Goal: Navigation & Orientation: Find specific page/section

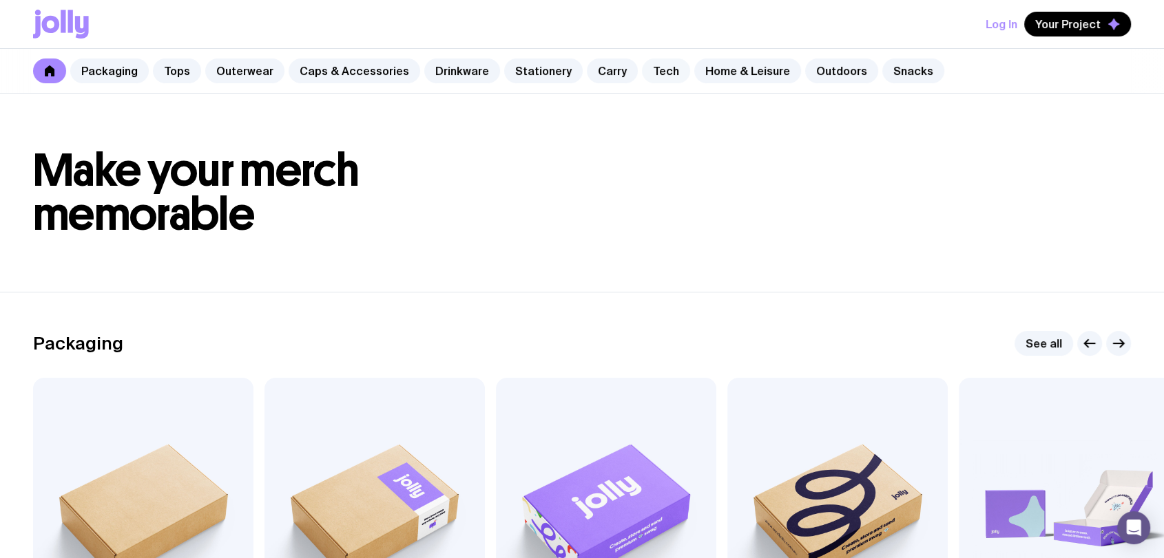
click at [650, 66] on link "Tech" at bounding box center [666, 71] width 48 height 25
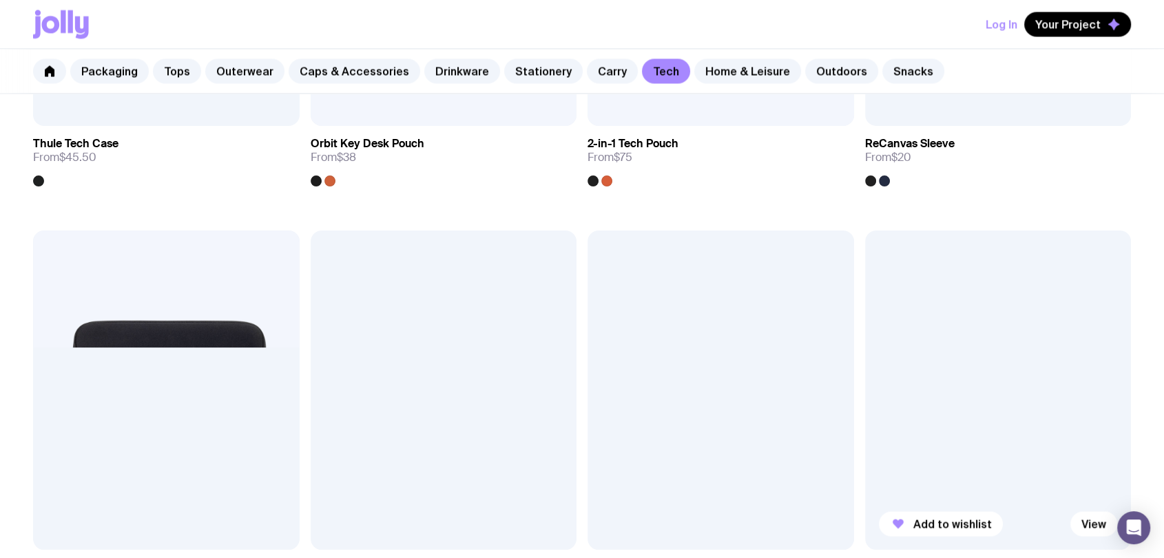
scroll to position [2192, 0]
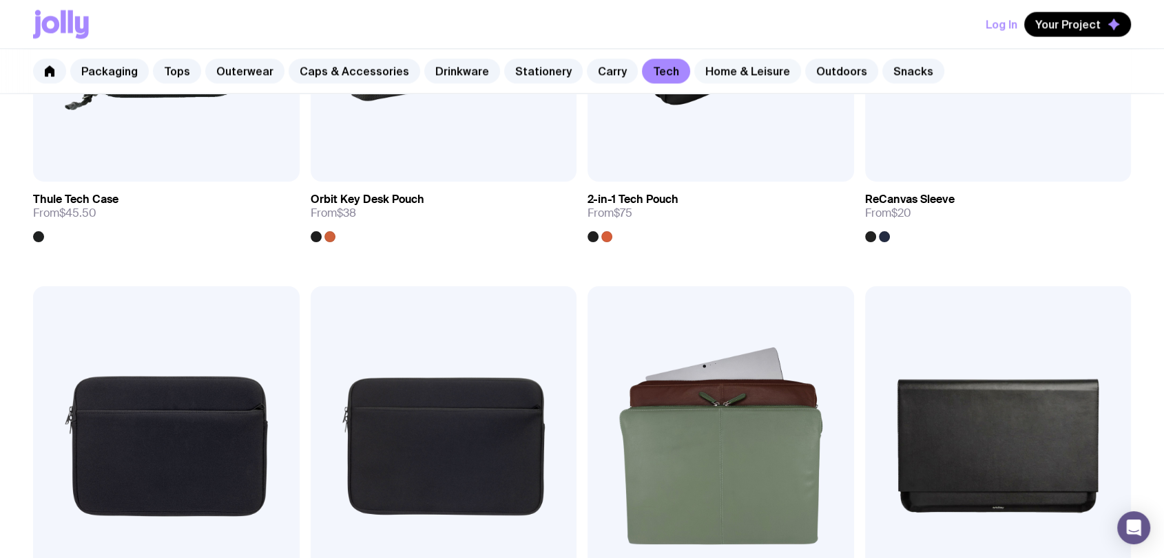
click at [726, 78] on link "Home & Leisure" at bounding box center [747, 71] width 107 height 25
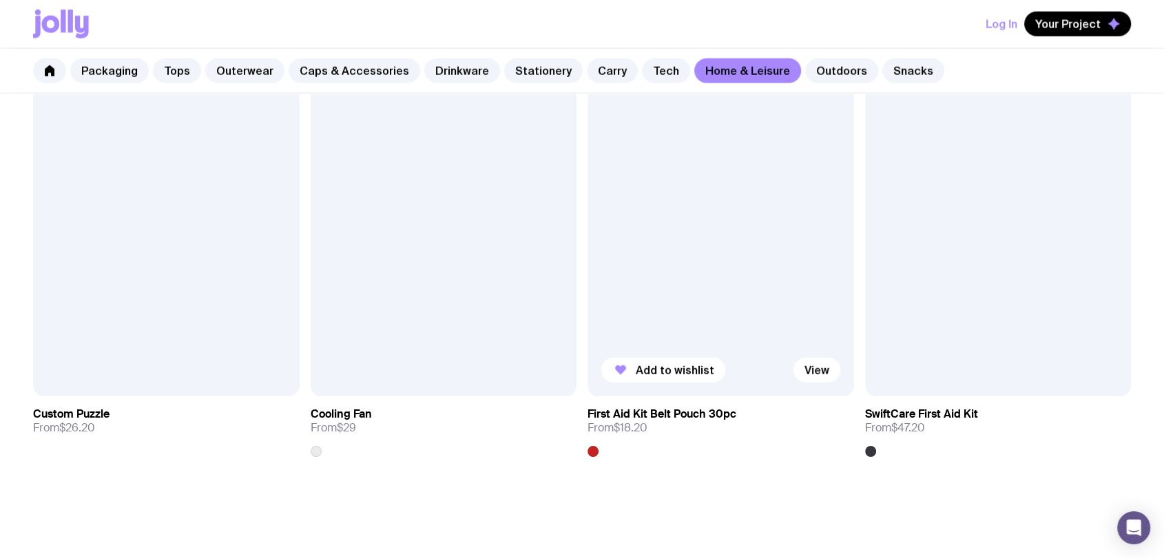
scroll to position [3365, 0]
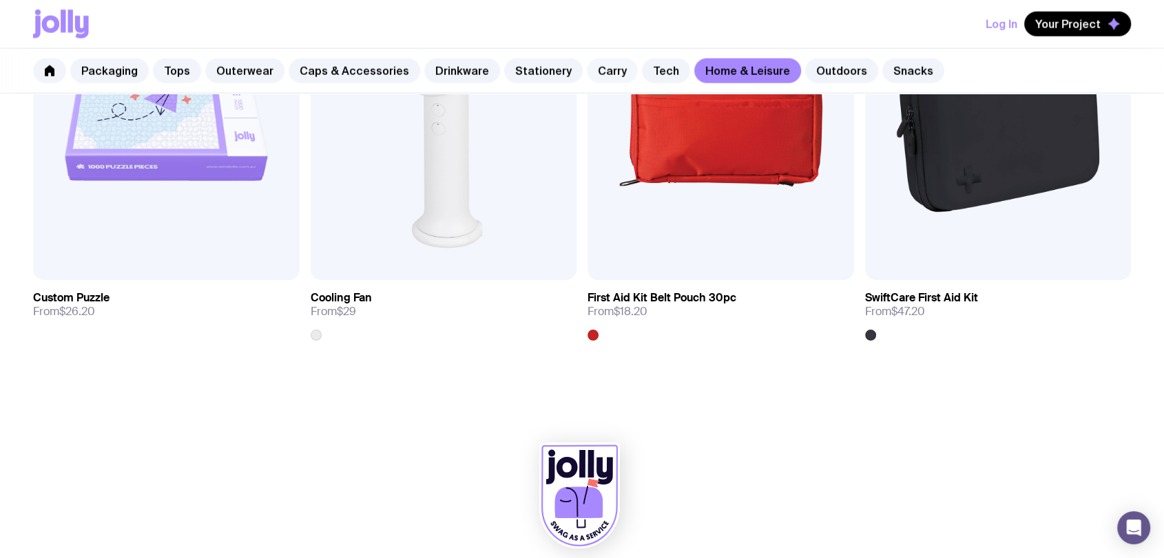
click at [587, 82] on link "Carry" at bounding box center [612, 71] width 51 height 25
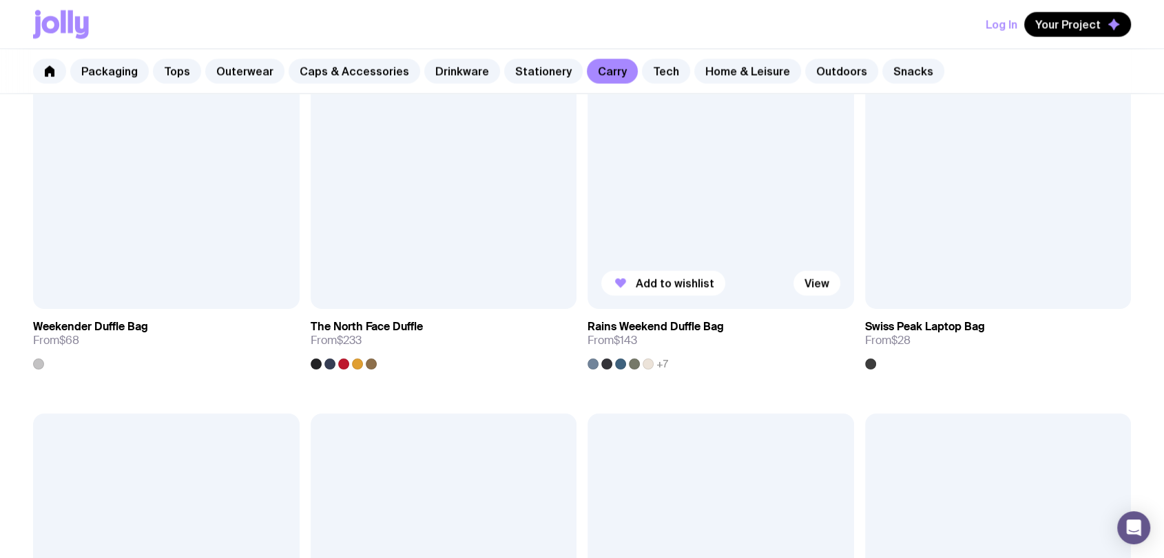
scroll to position [2295, 0]
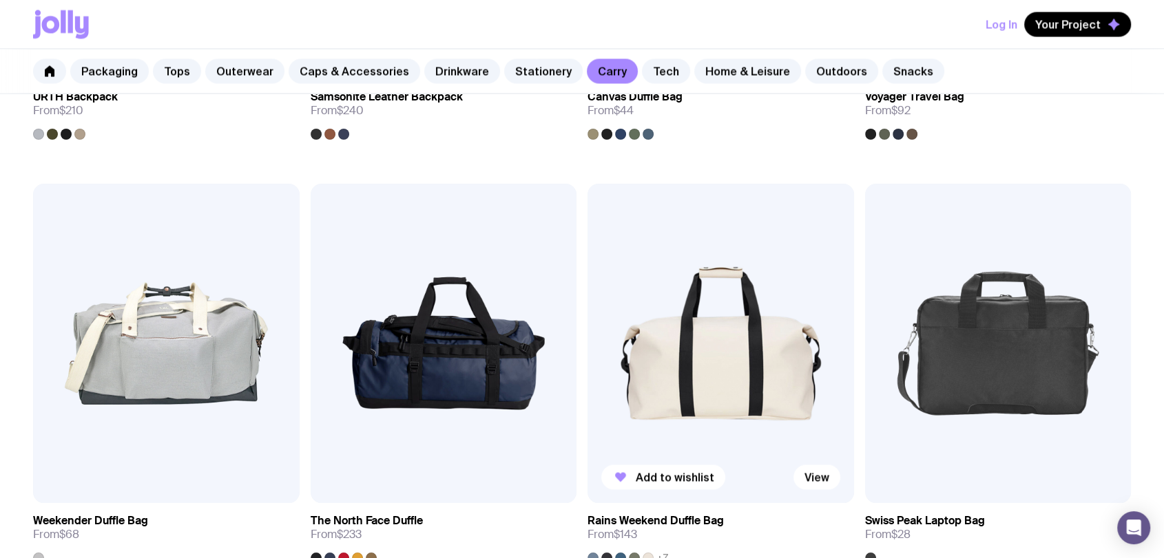
click at [733, 306] on img at bounding box center [720, 343] width 266 height 319
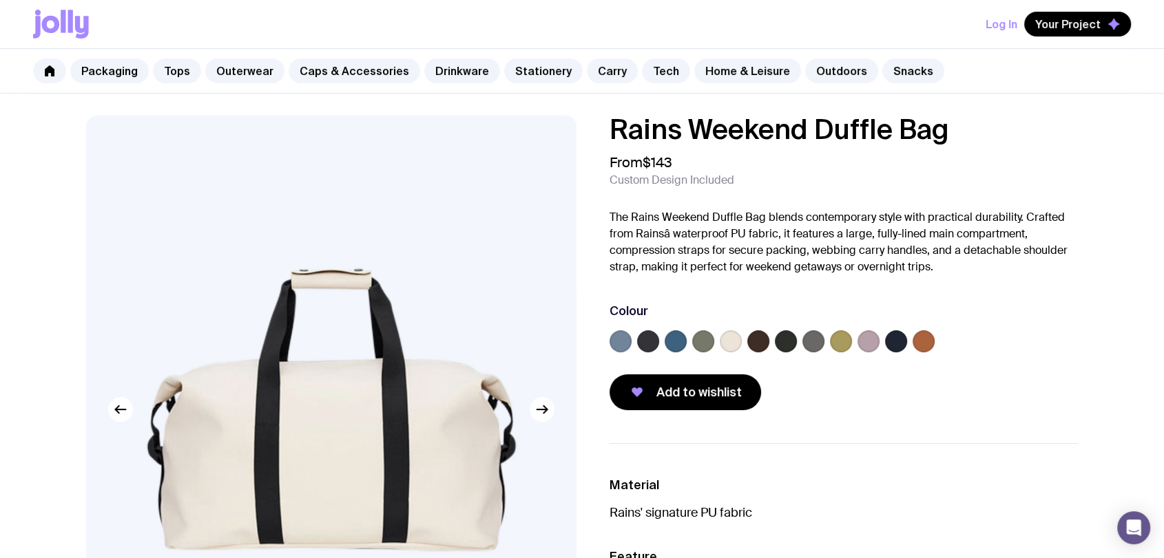
click at [894, 341] on label at bounding box center [896, 341] width 22 height 22
click at [0, 0] on input "radio" at bounding box center [0, 0] width 0 height 0
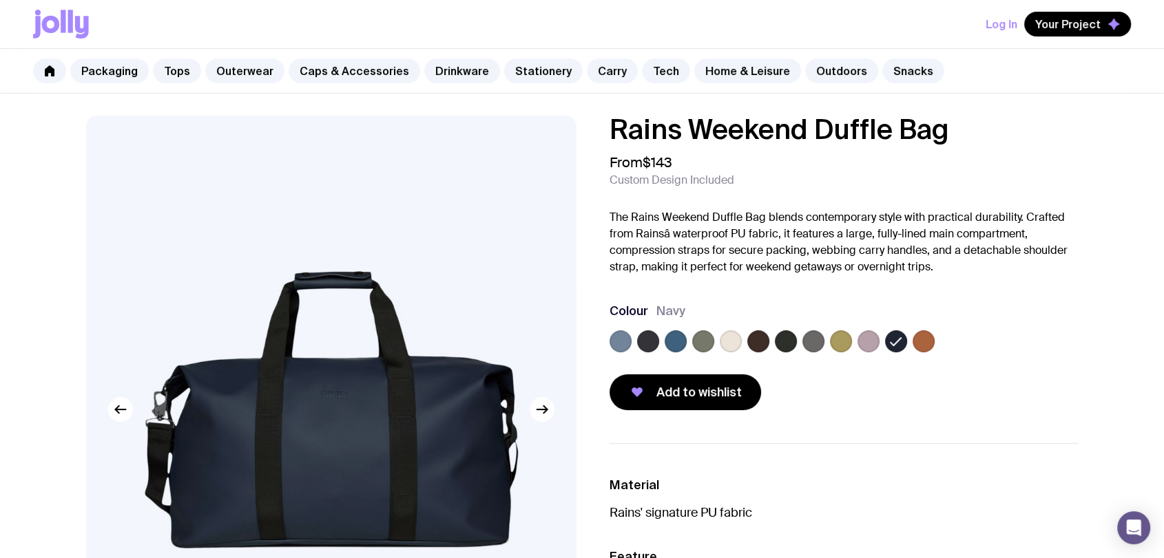
click at [644, 337] on label at bounding box center [648, 341] width 22 height 22
click at [0, 0] on input "radio" at bounding box center [0, 0] width 0 height 0
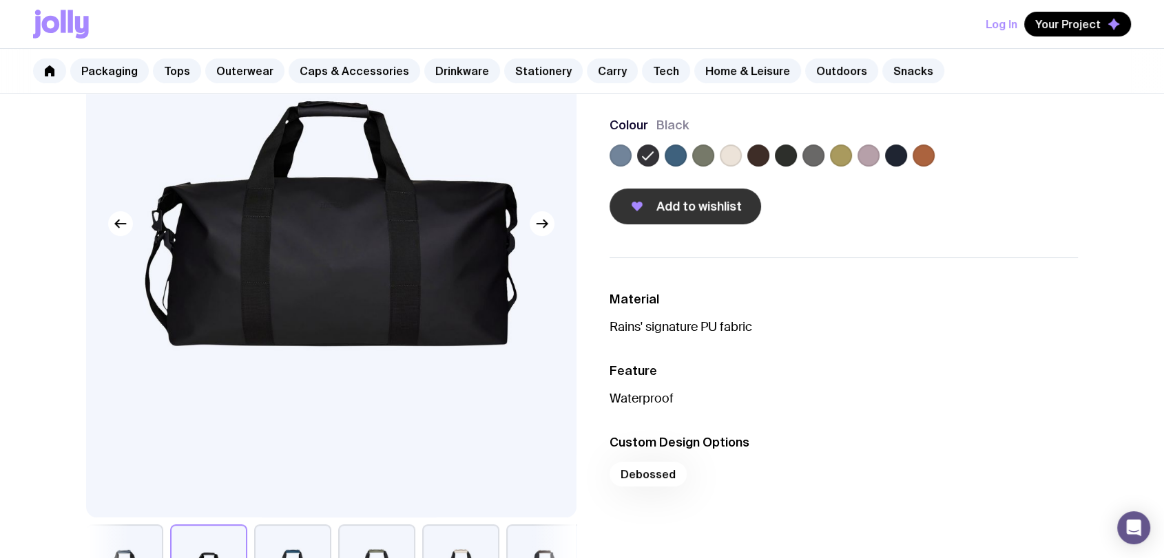
scroll to position [76, 0]
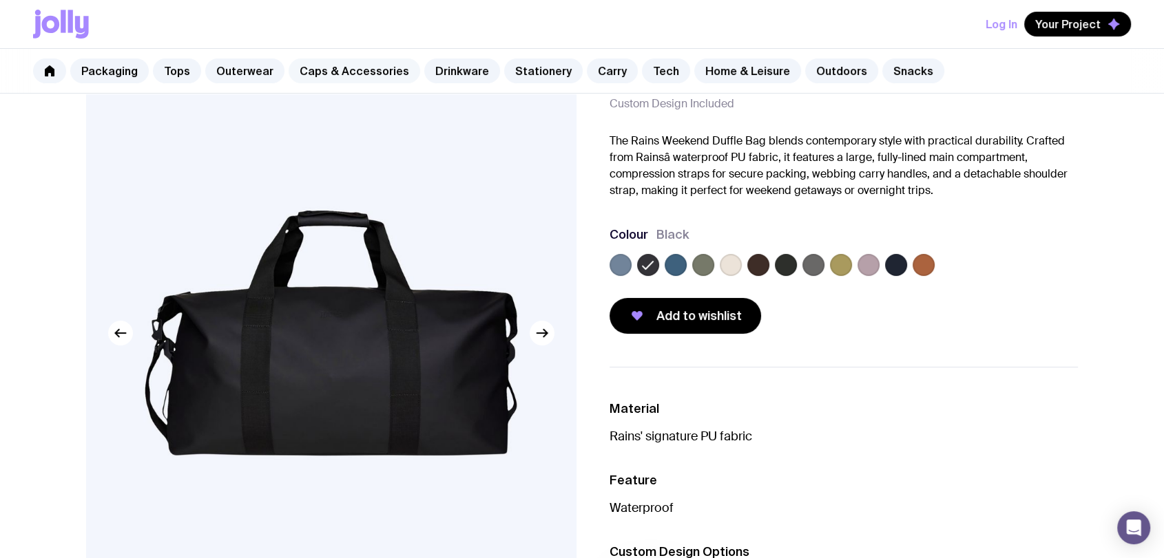
click at [386, 65] on link "Caps & Accessories" at bounding box center [354, 71] width 132 height 25
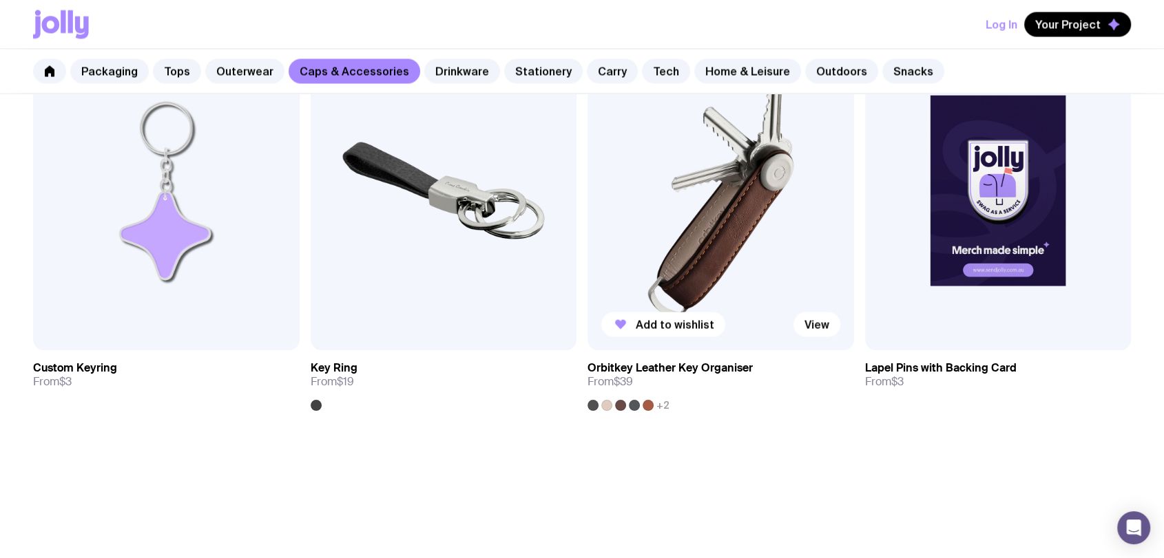
scroll to position [2371, 0]
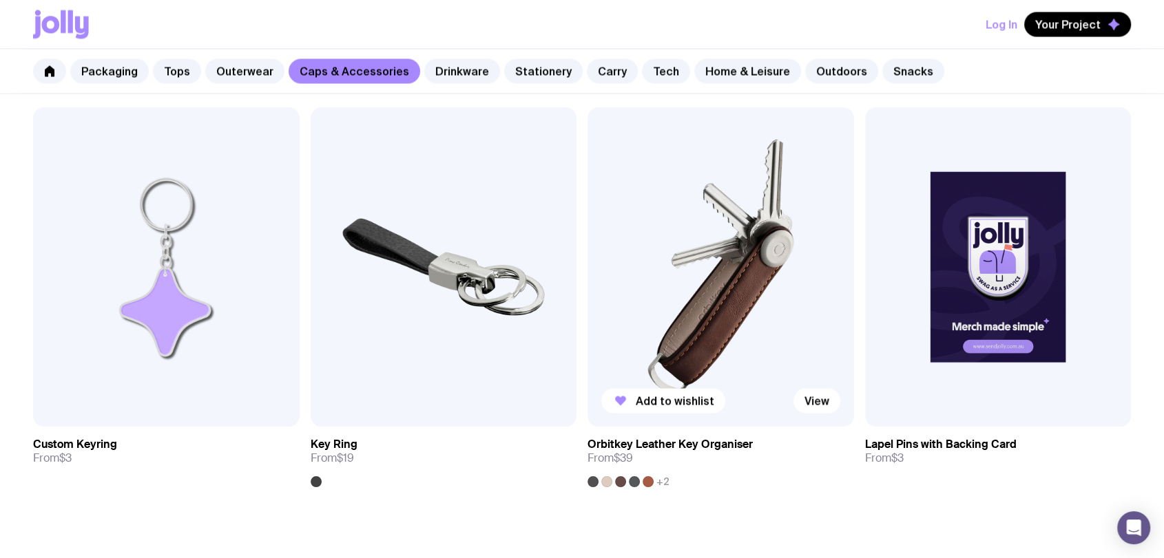
click at [769, 233] on img at bounding box center [720, 266] width 266 height 319
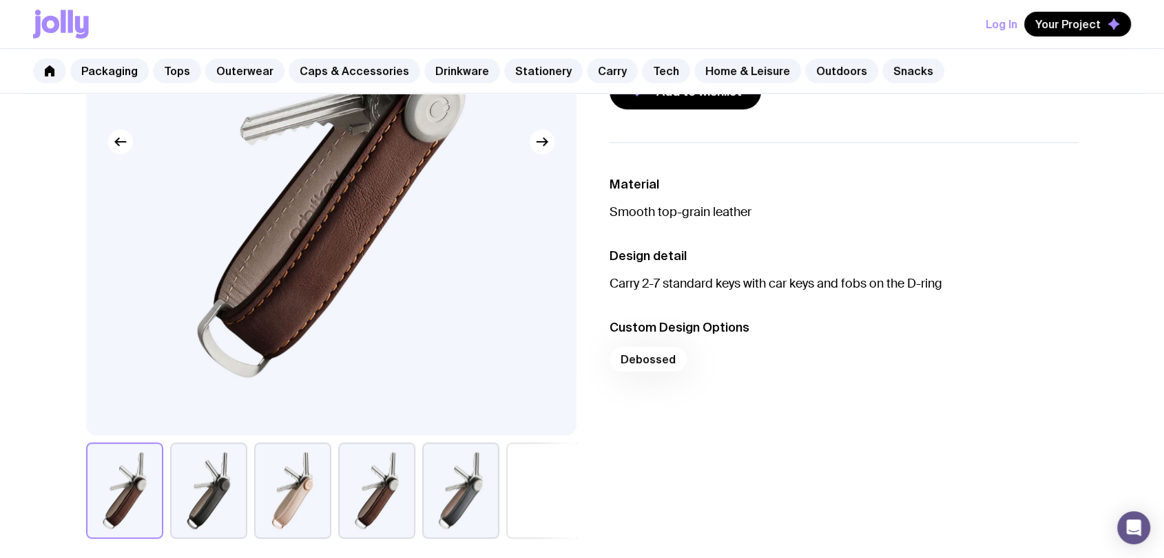
scroll to position [76, 0]
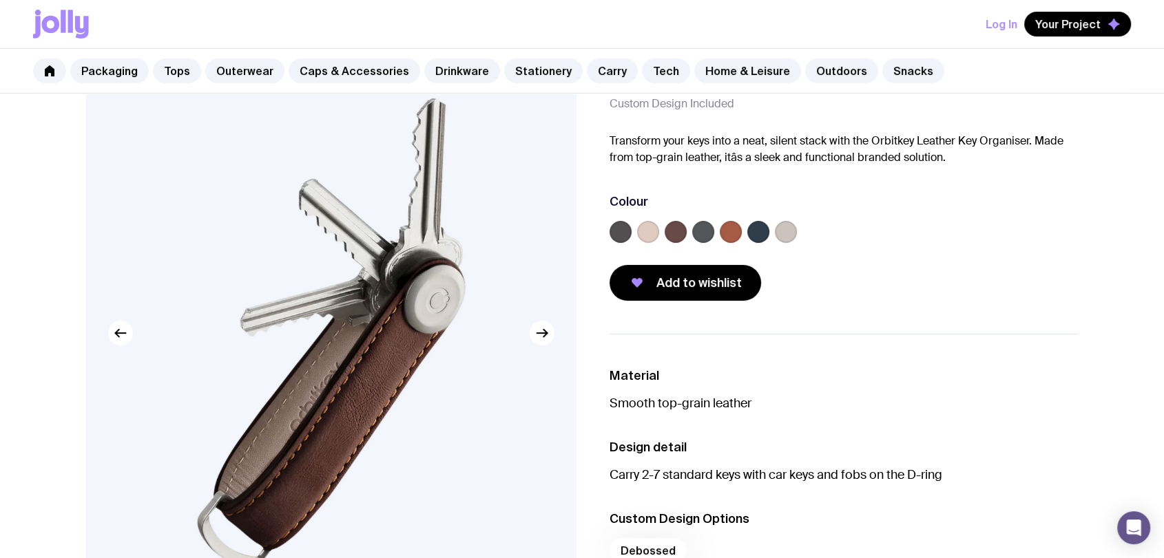
click at [613, 231] on label at bounding box center [620, 232] width 22 height 22
click at [0, 0] on input "radio" at bounding box center [0, 0] width 0 height 0
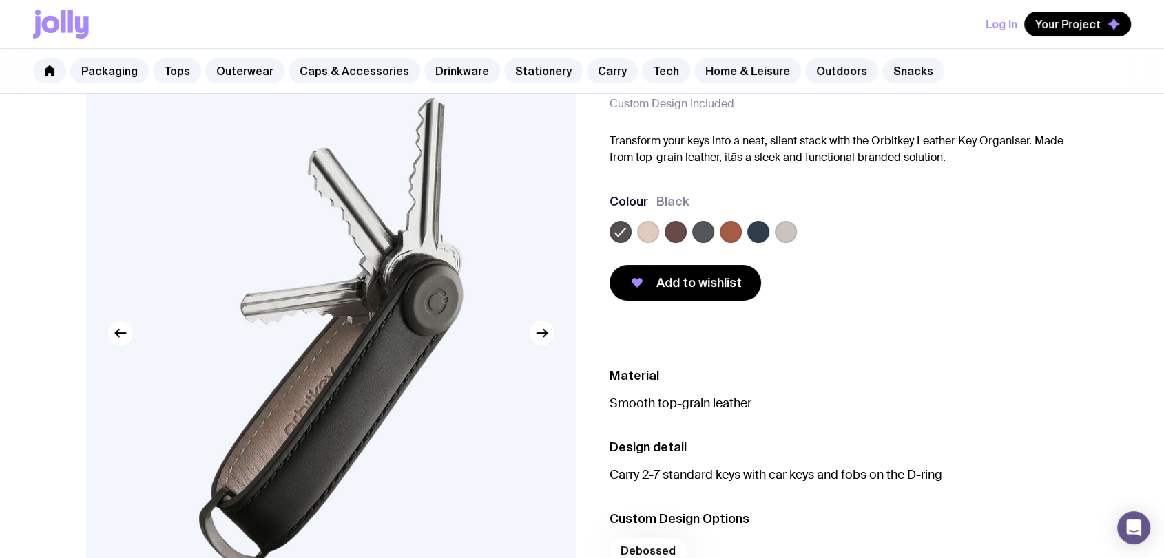
click at [744, 233] on div at bounding box center [843, 235] width 468 height 28
click at [751, 237] on label at bounding box center [758, 232] width 22 height 22
click at [0, 0] on input "radio" at bounding box center [0, 0] width 0 height 0
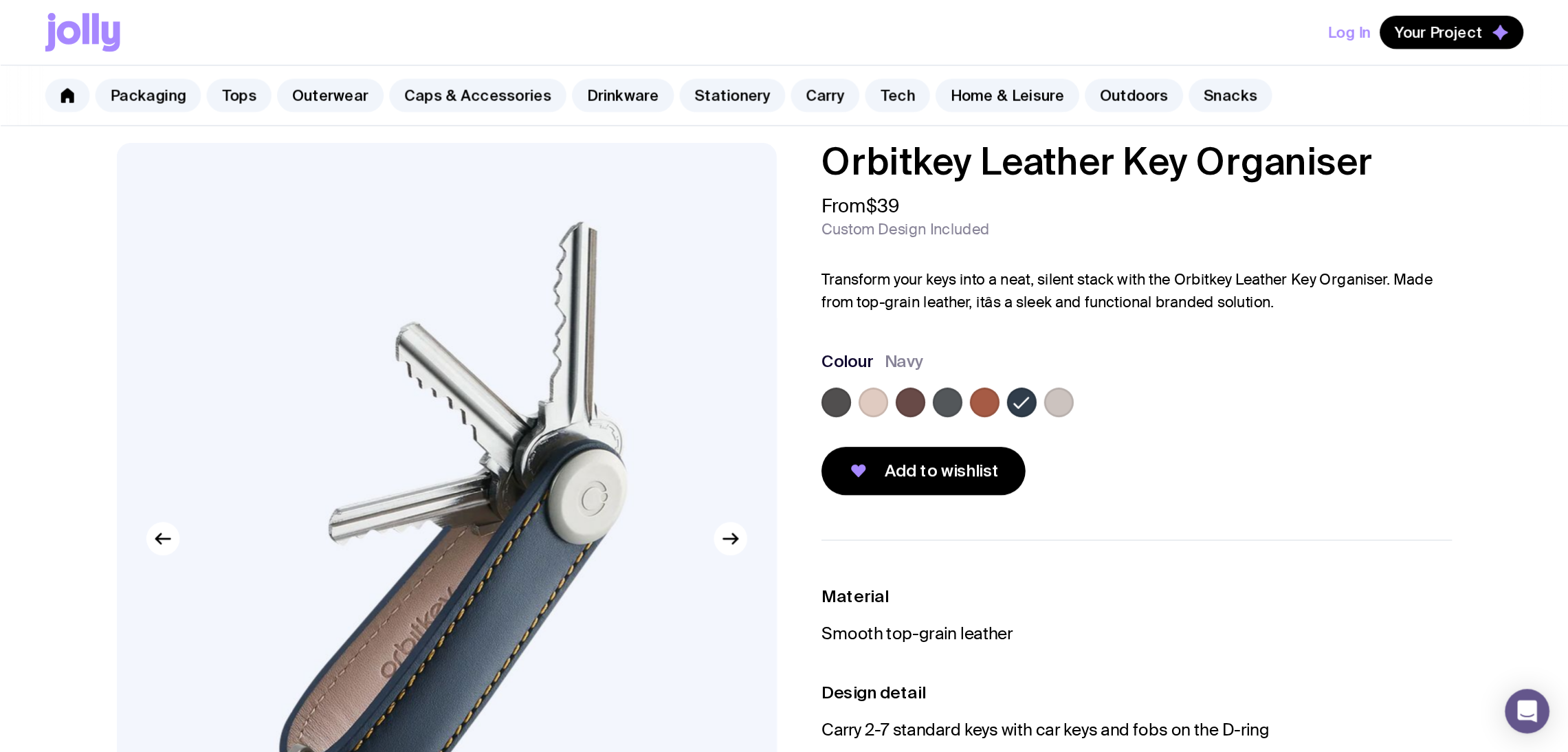
scroll to position [0, 0]
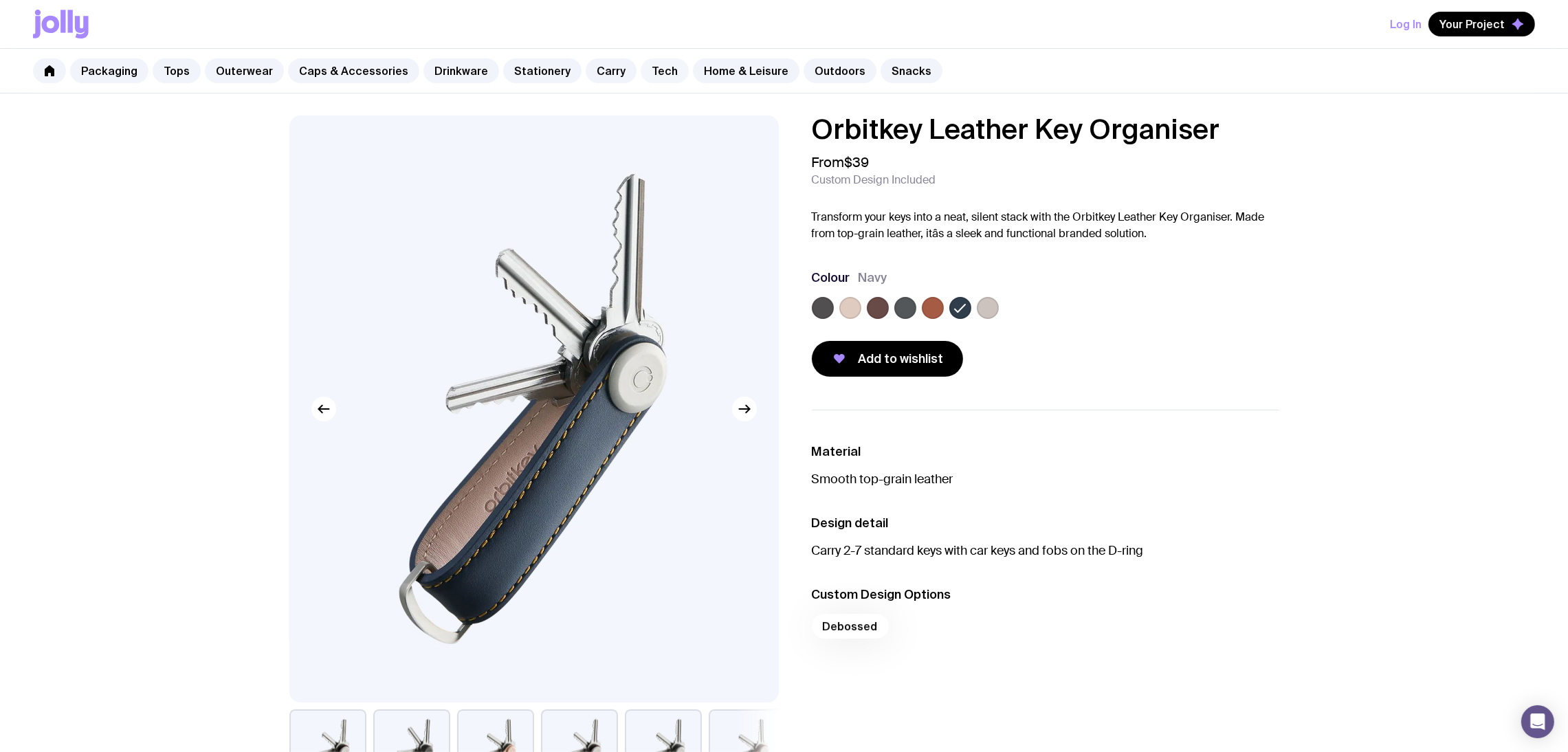
click at [650, 70] on link "Tech" at bounding box center [665, 71] width 48 height 25
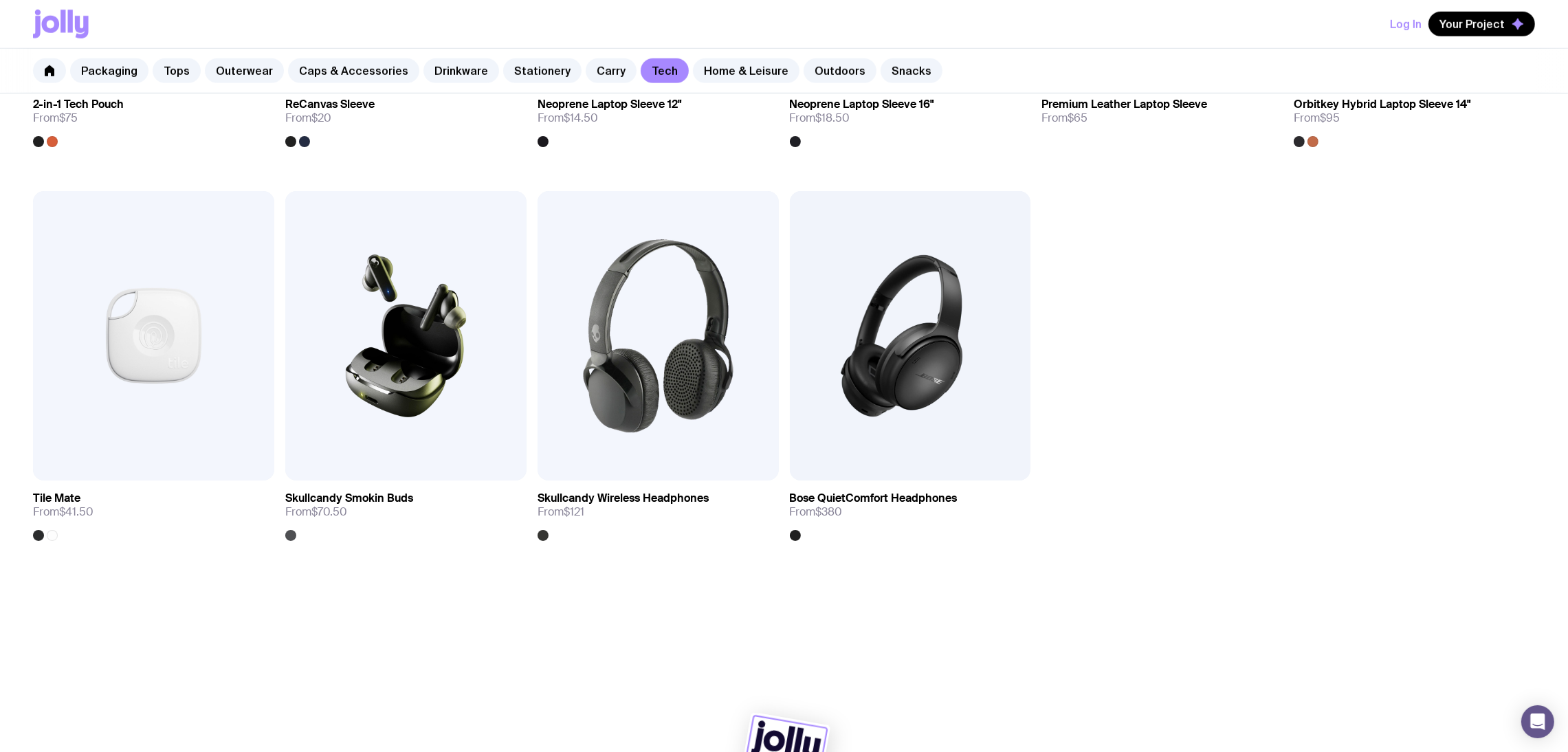
scroll to position [1754, 0]
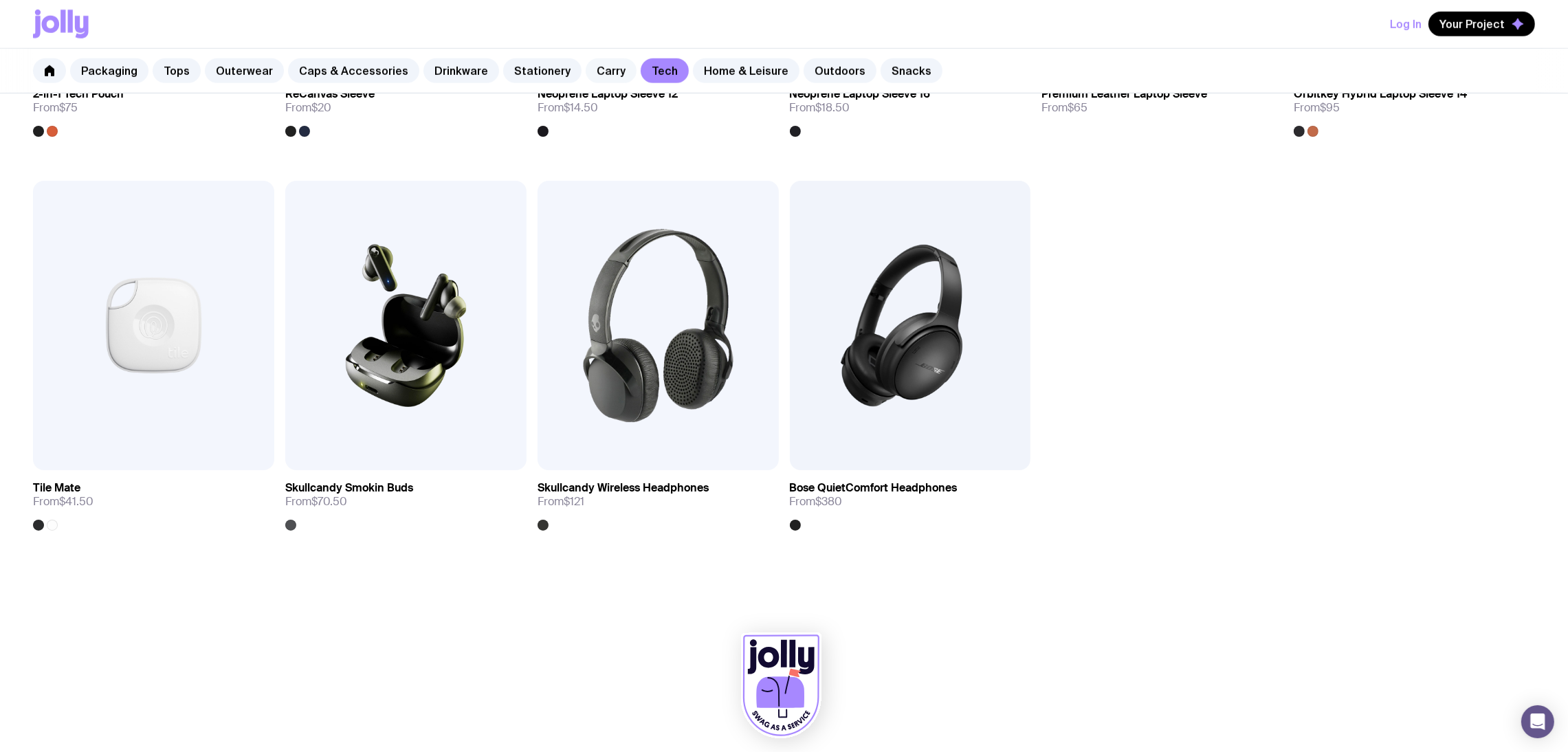
click at [592, 70] on link "Carry" at bounding box center [611, 71] width 51 height 25
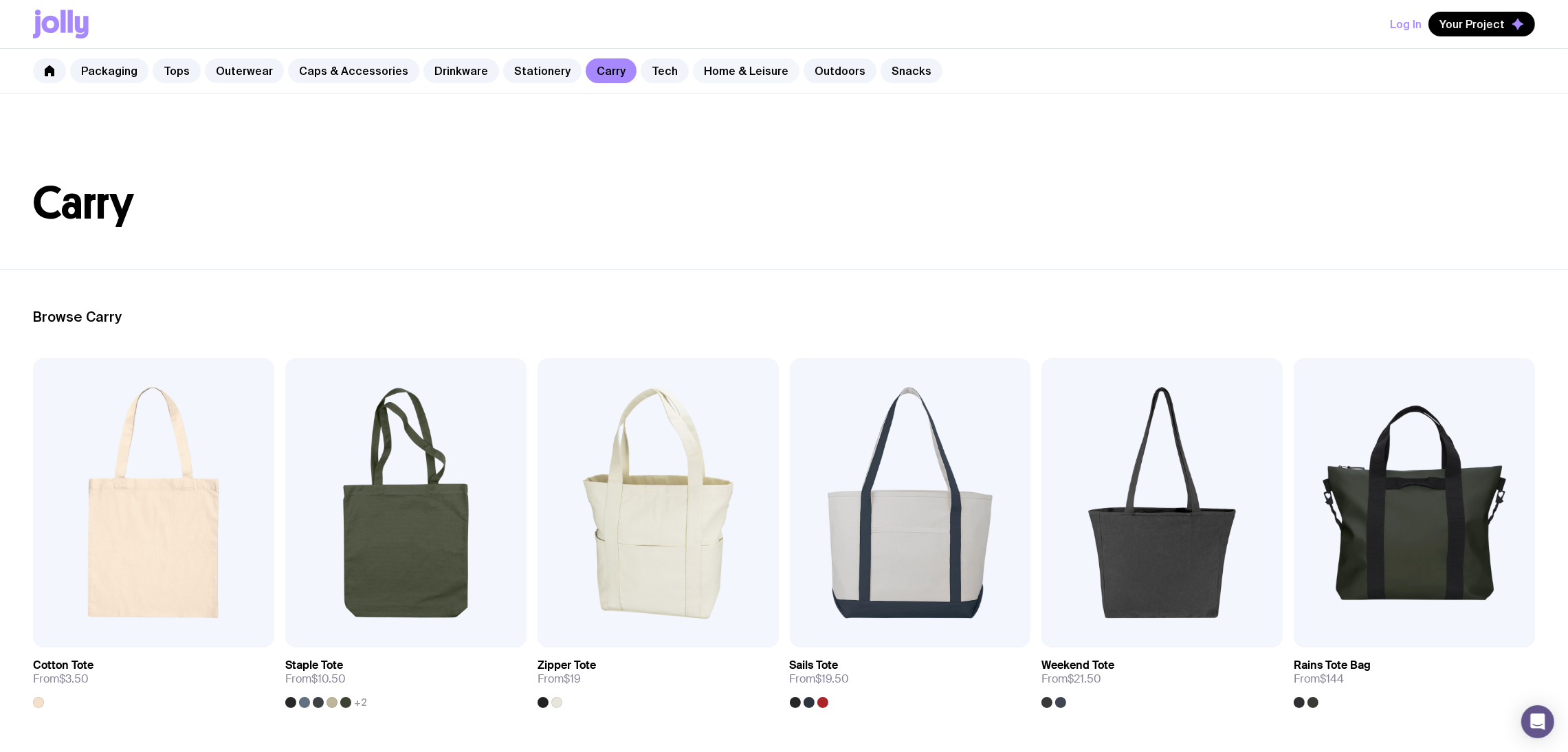
click at [705, 74] on link "Home & Leisure" at bounding box center [746, 71] width 107 height 25
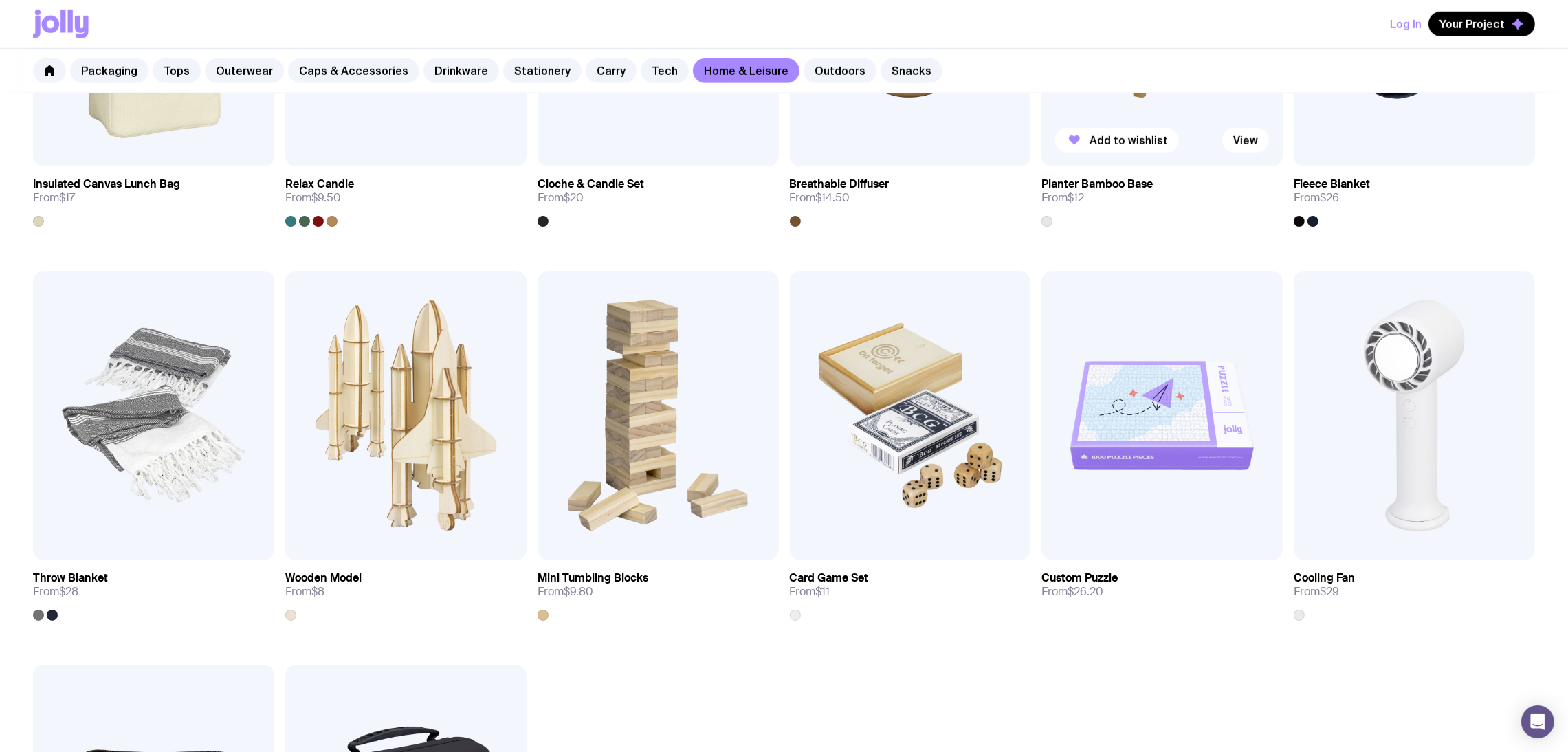
scroll to position [1856, 0]
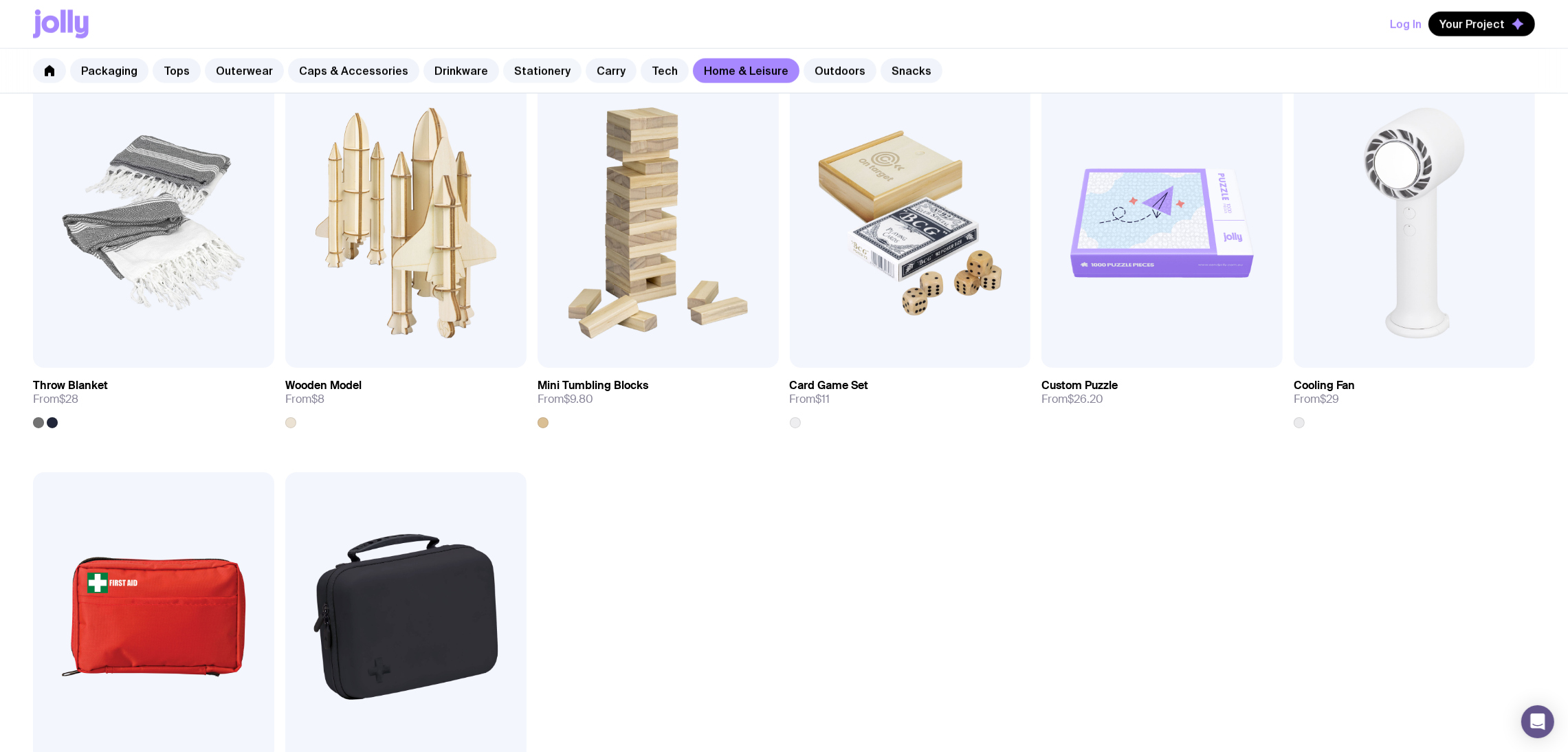
click at [512, 72] on link "Stationery" at bounding box center [542, 71] width 78 height 25
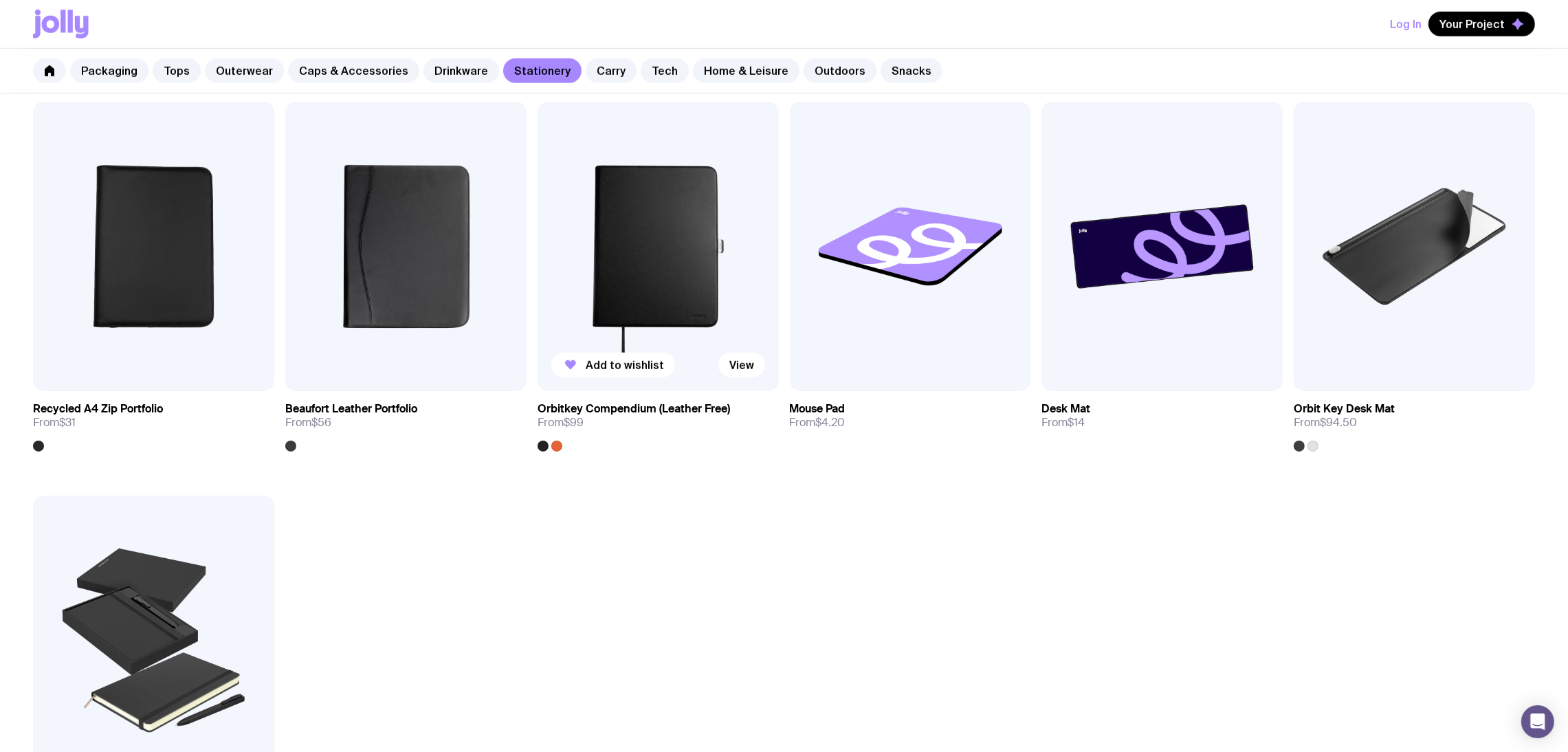
scroll to position [1340, 0]
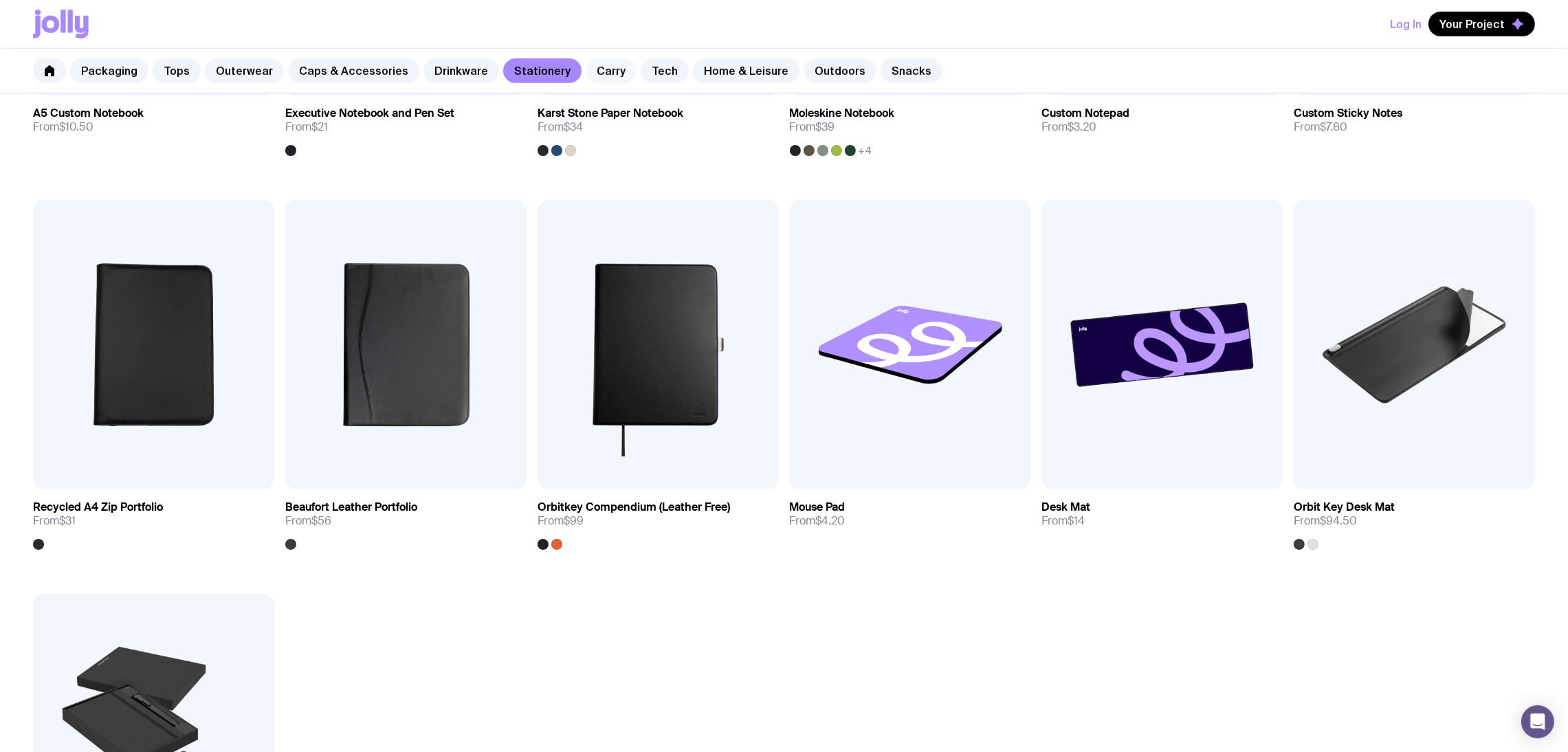
click at [603, 74] on link "Carry" at bounding box center [611, 71] width 51 height 25
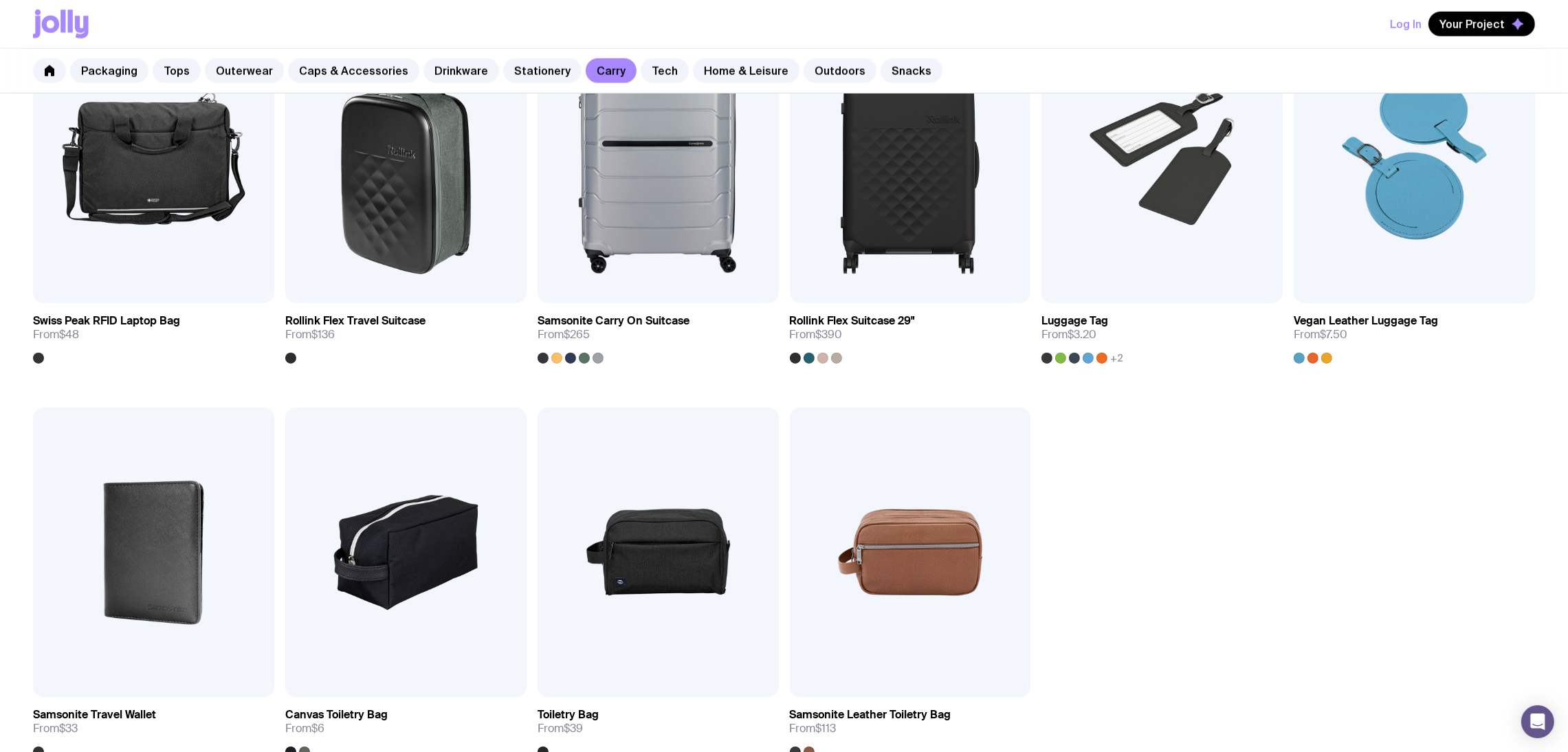
scroll to position [1754, 0]
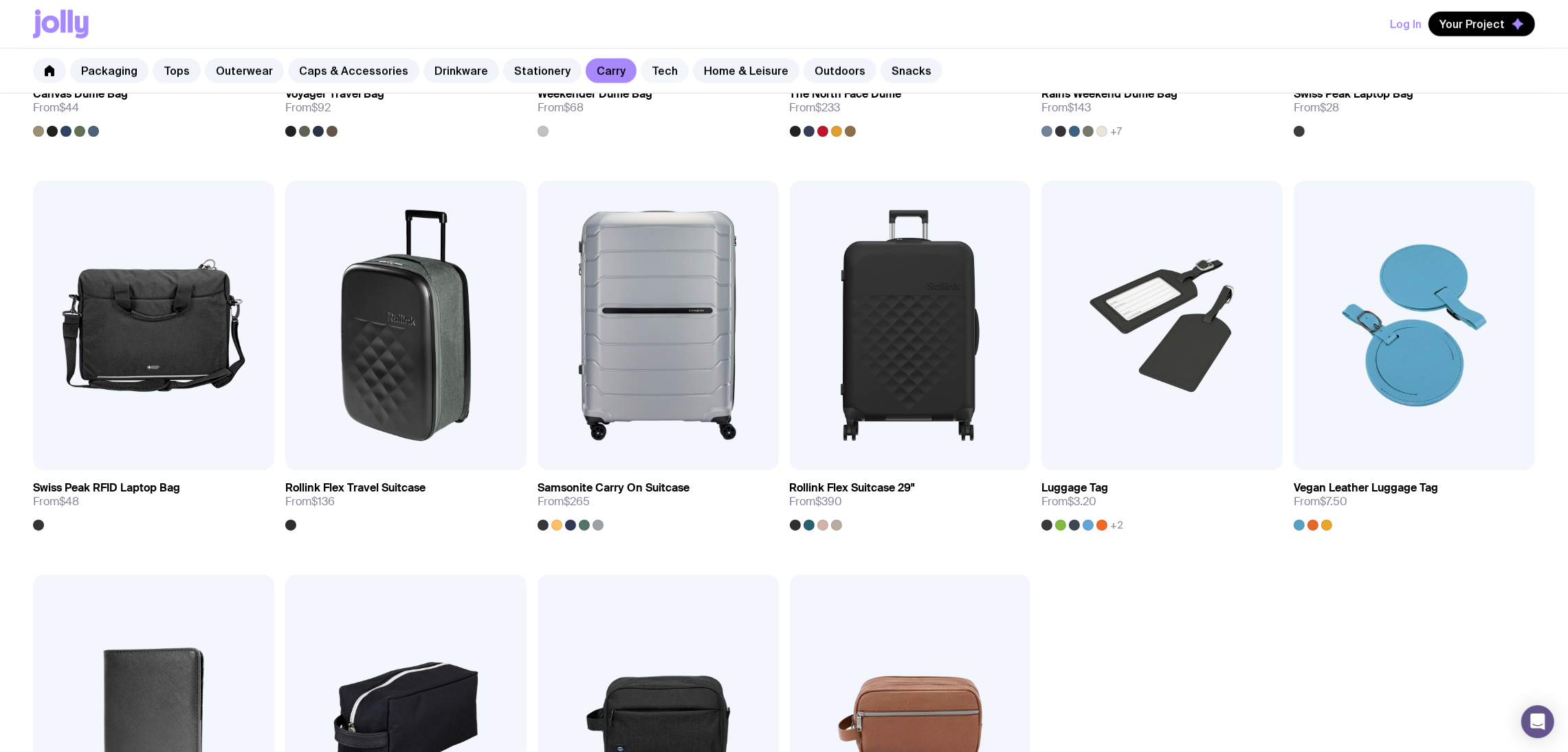
click at [641, 74] on link "Tech" at bounding box center [665, 71] width 48 height 25
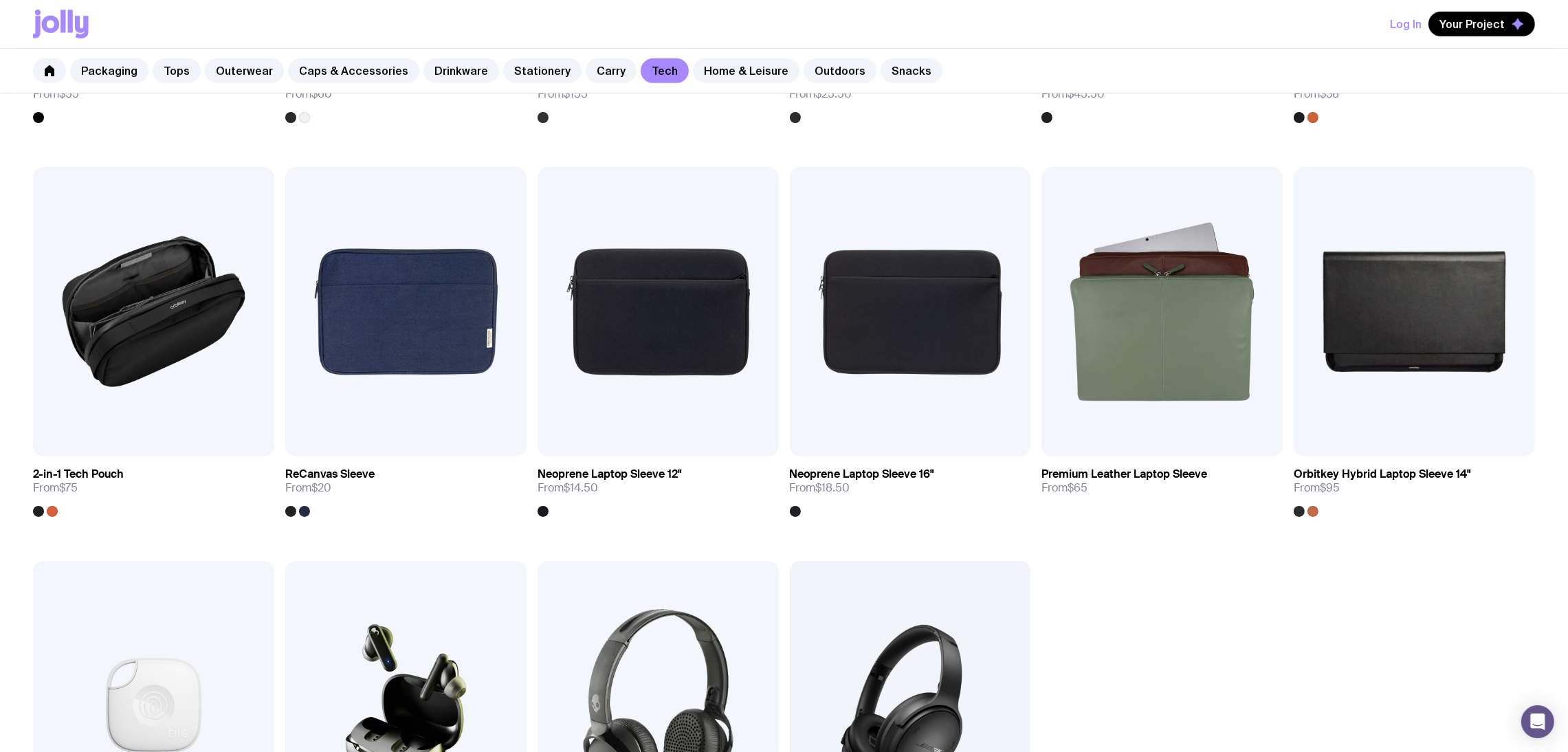
scroll to position [1765, 0]
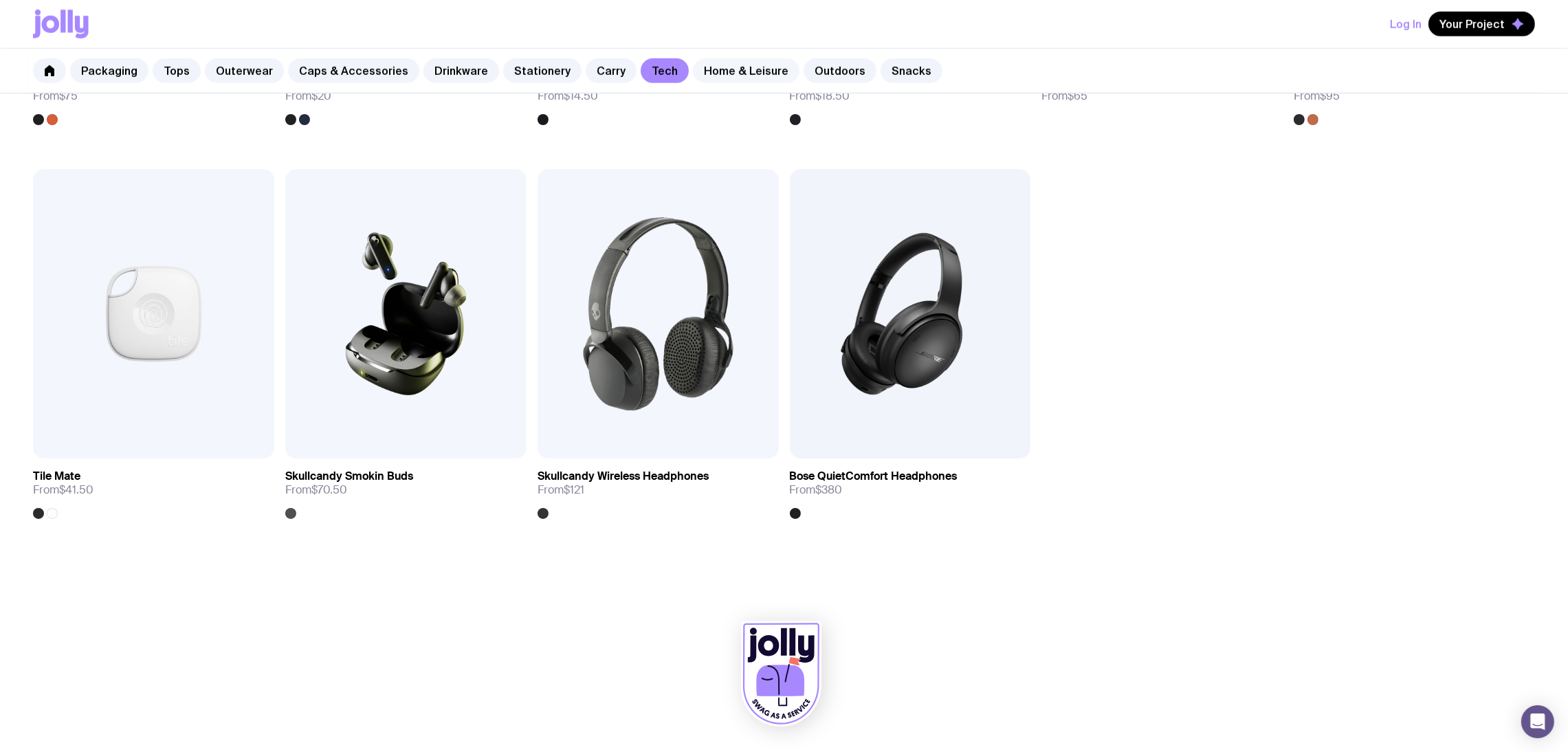
click at [732, 65] on link "Home & Leisure" at bounding box center [746, 71] width 107 height 25
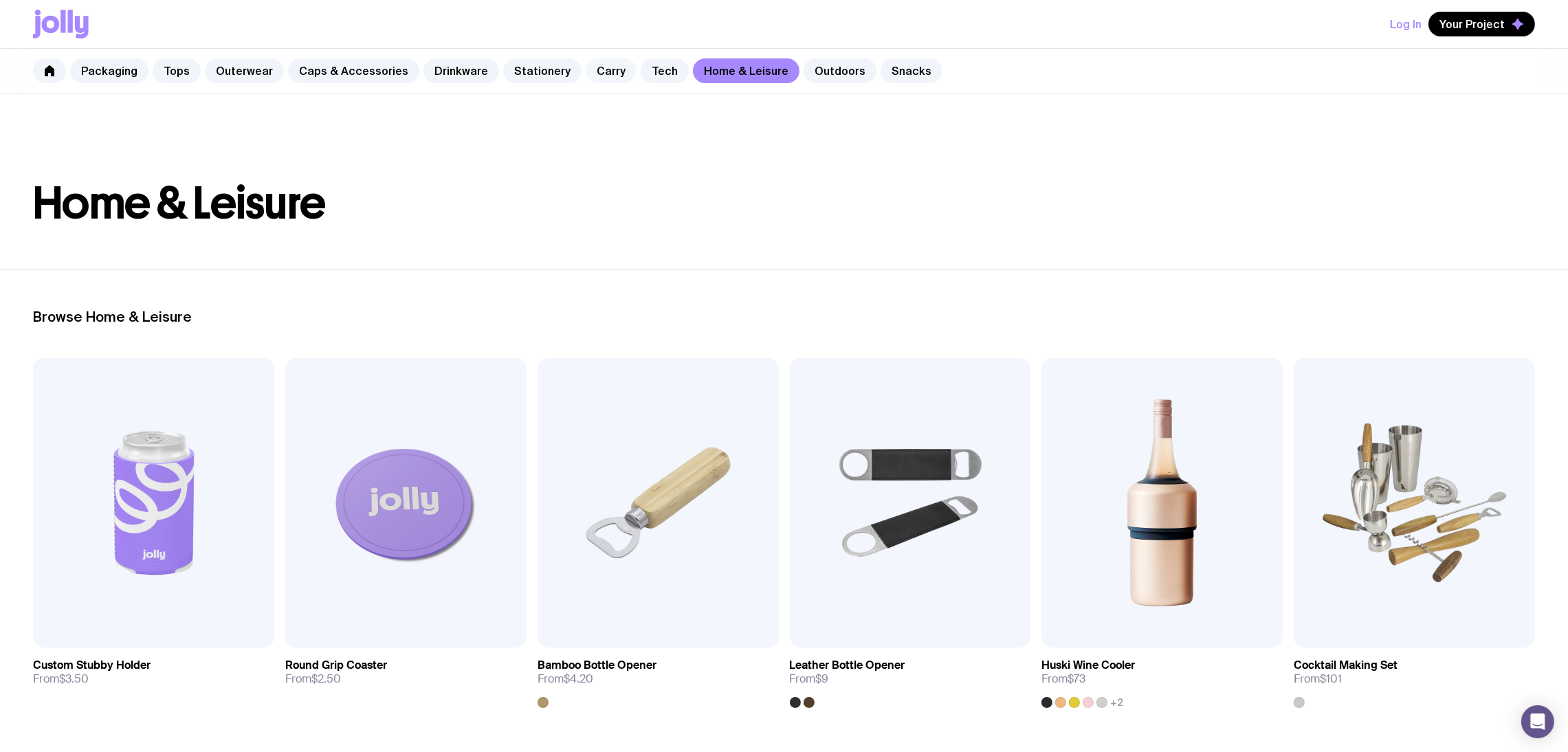
click at [596, 72] on link "Carry" at bounding box center [611, 71] width 51 height 25
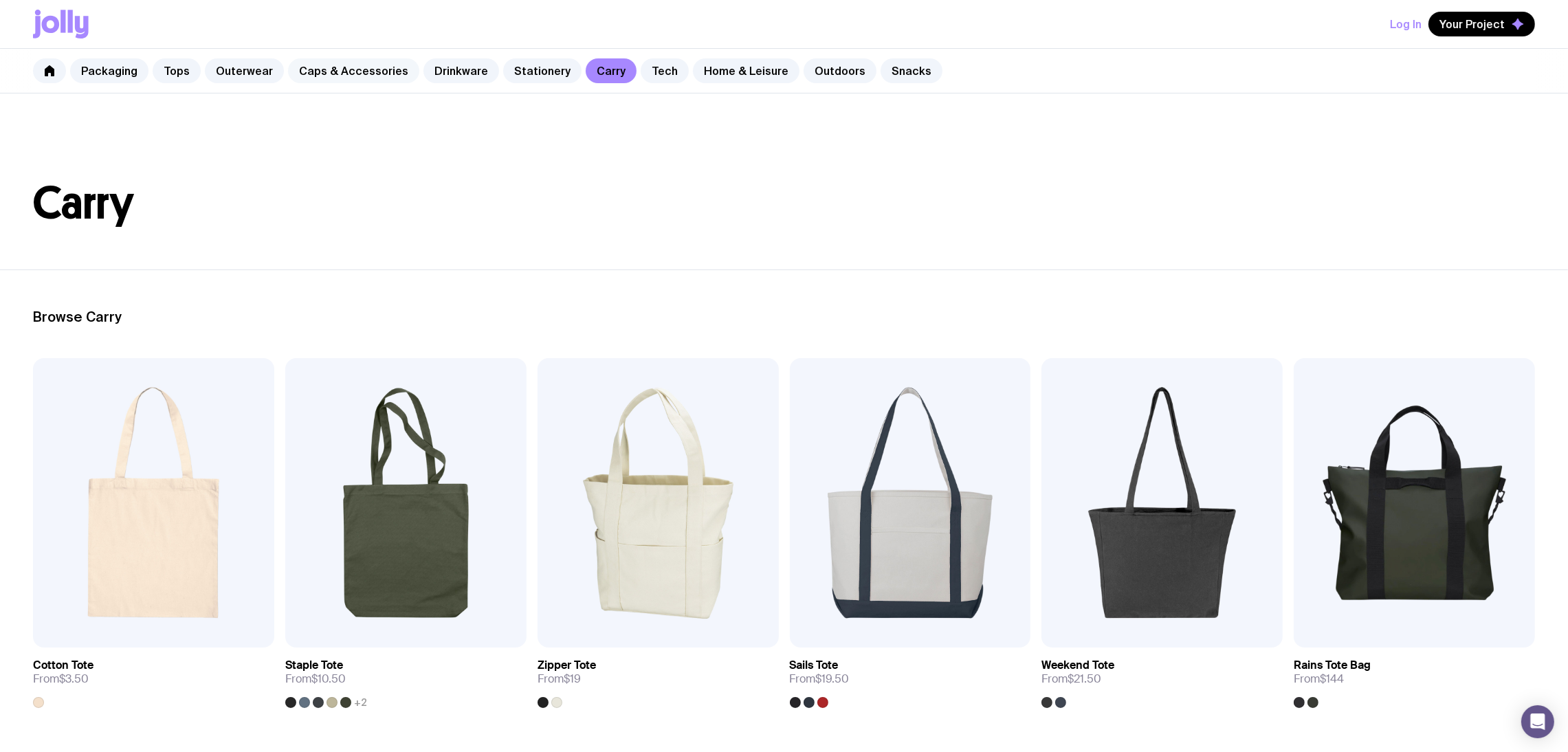
click at [333, 74] on link "Caps & Accessories" at bounding box center [354, 71] width 132 height 25
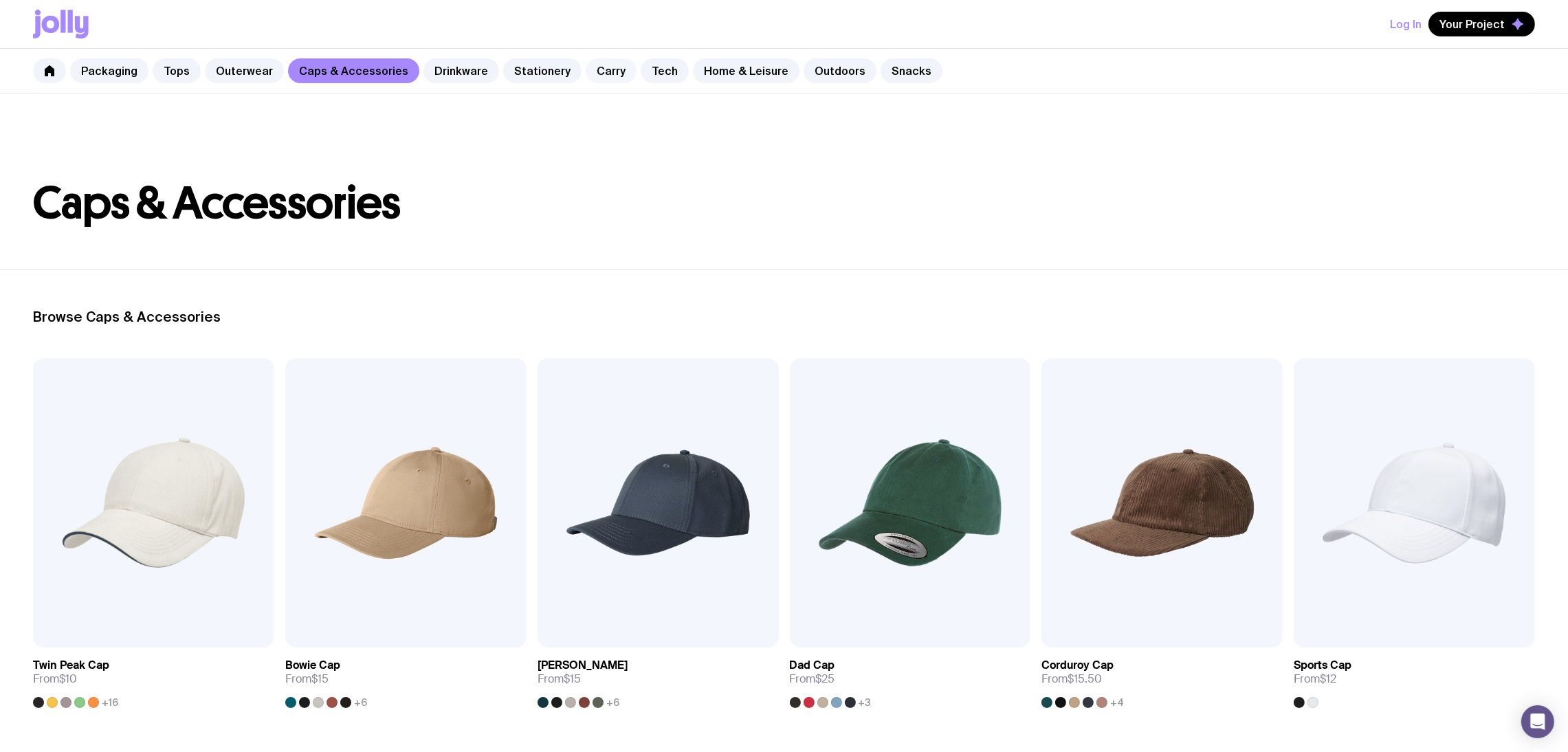
click at [595, 74] on link "Carry" at bounding box center [611, 71] width 51 height 25
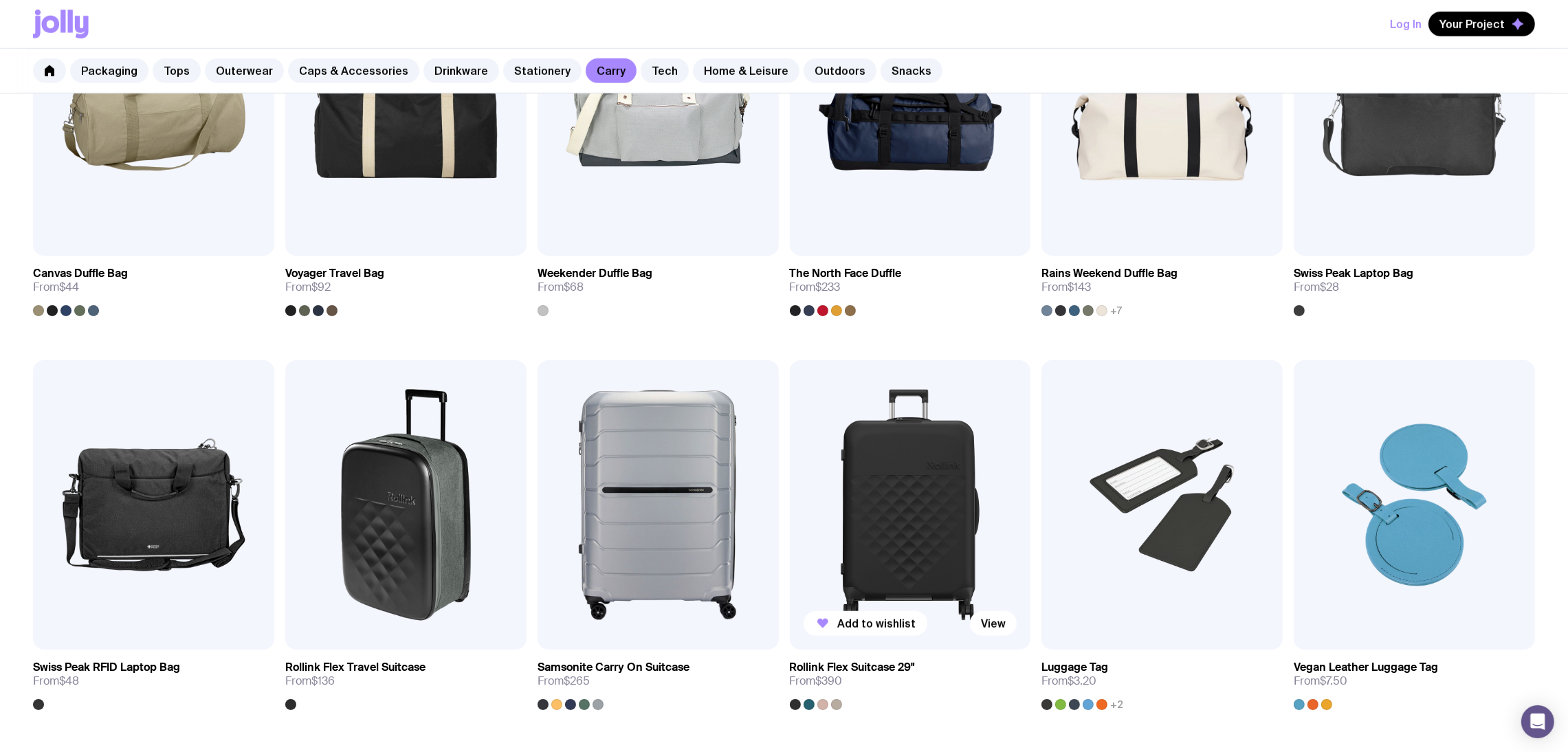
scroll to position [1856, 0]
